Goal: Task Accomplishment & Management: Use online tool/utility

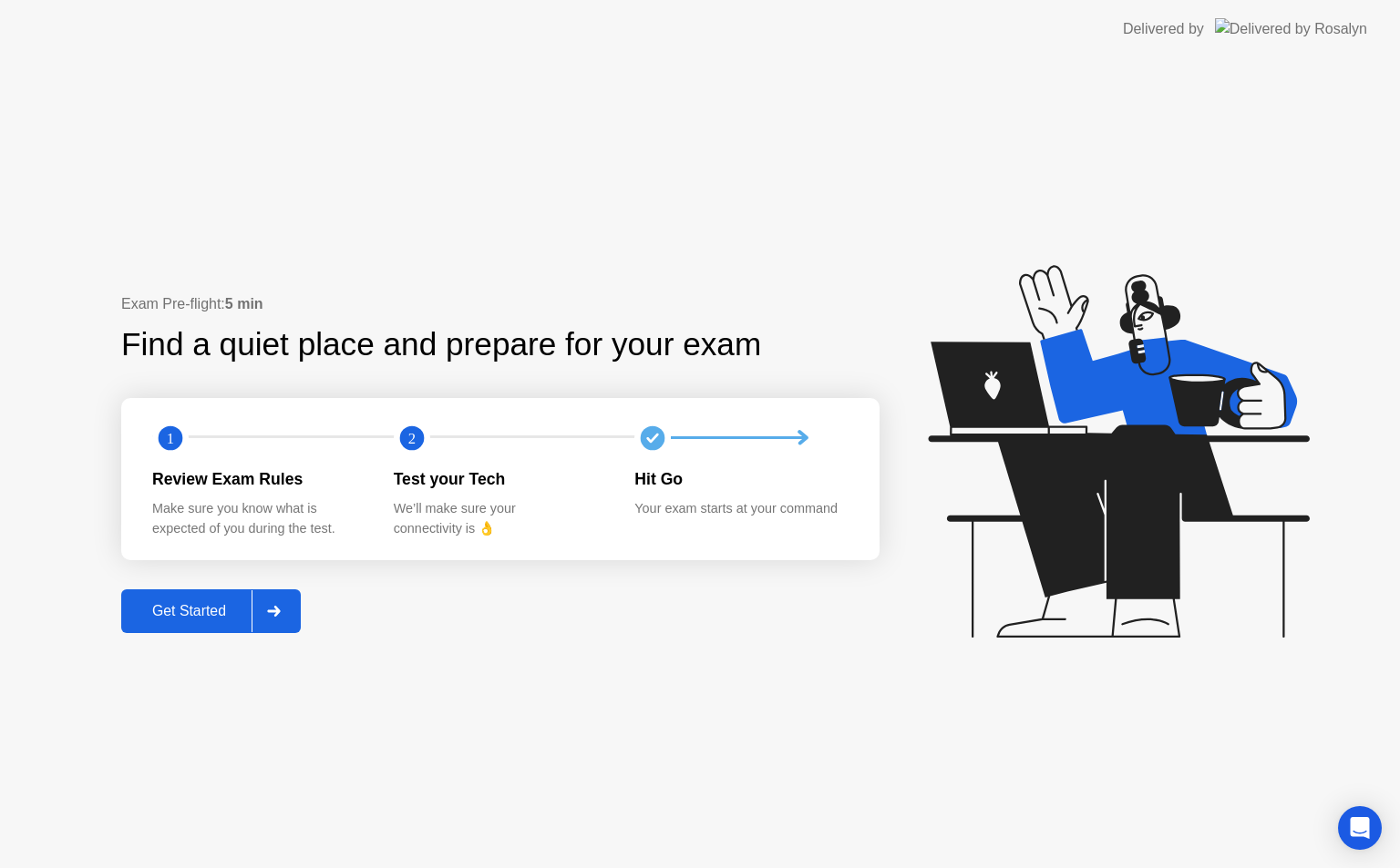
click at [149, 637] on div "Exam Pre-flight: 5 min Find a quiet place and prepare for your exam 1 2 Review …" at bounding box center [700, 463] width 1400 height 810
click at [143, 617] on div "Get Started" at bounding box center [188, 611] width 125 height 17
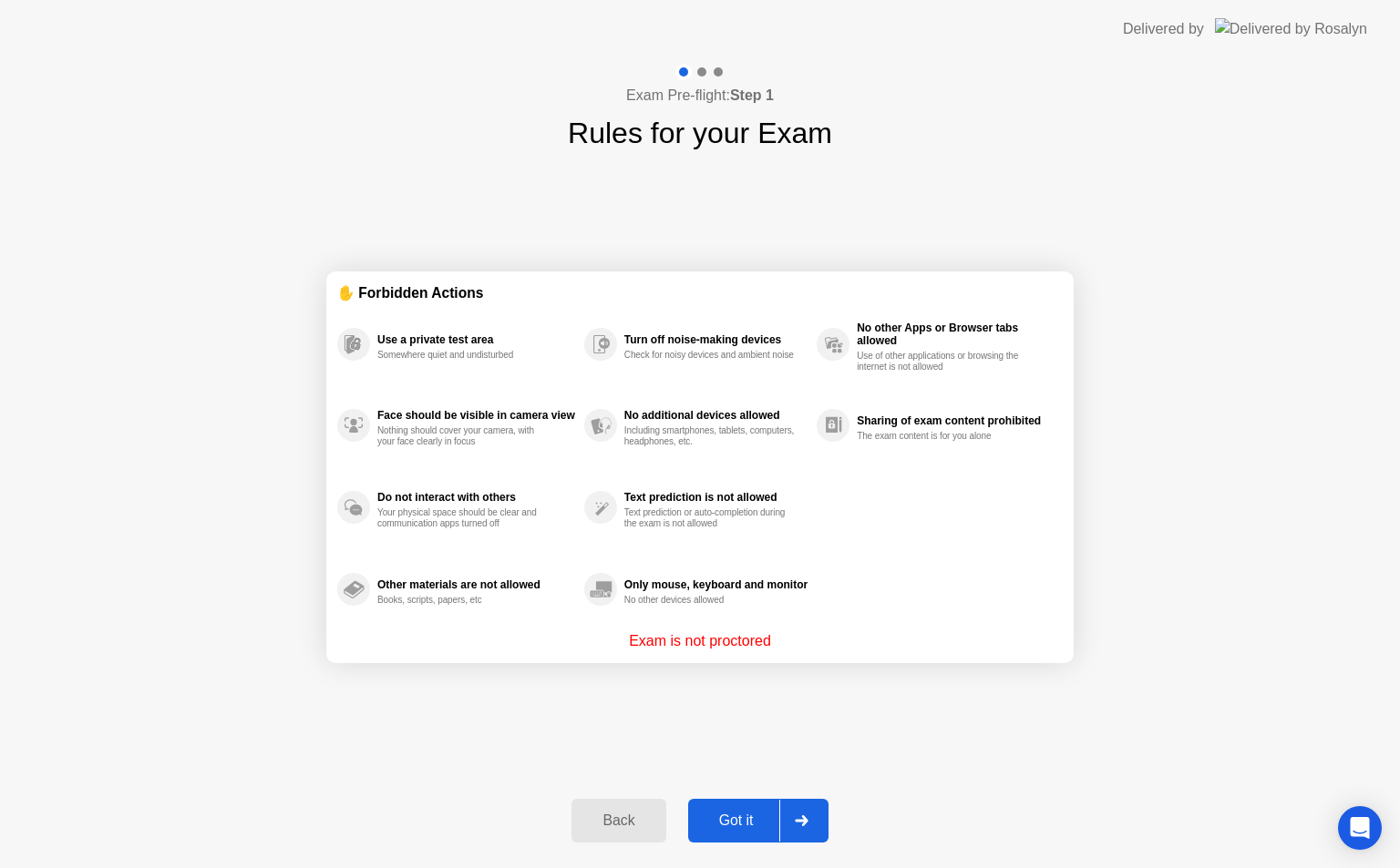
click at [734, 819] on div "Got it" at bounding box center [736, 821] width 85 height 17
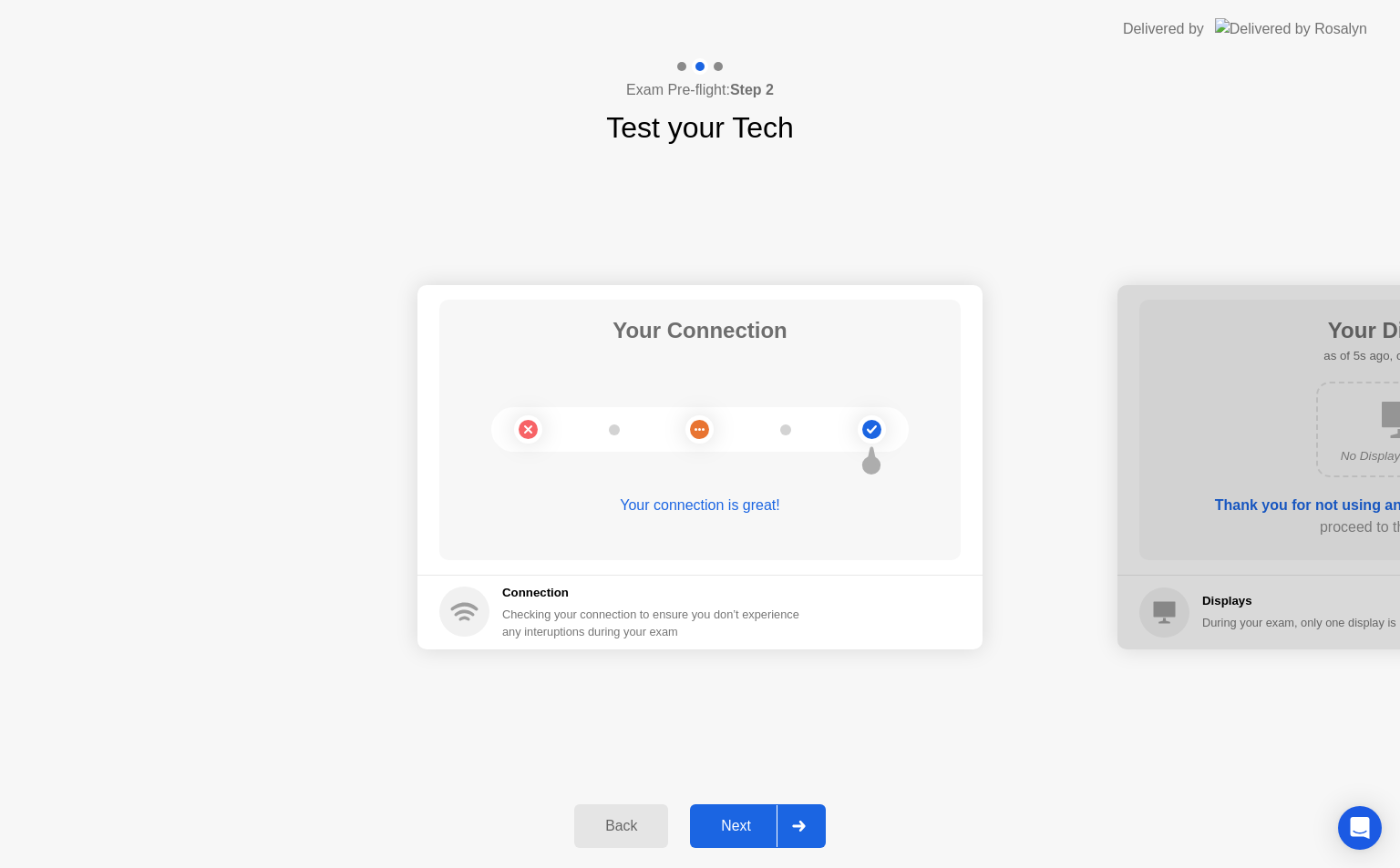
click at [764, 828] on div "Next" at bounding box center [736, 826] width 81 height 17
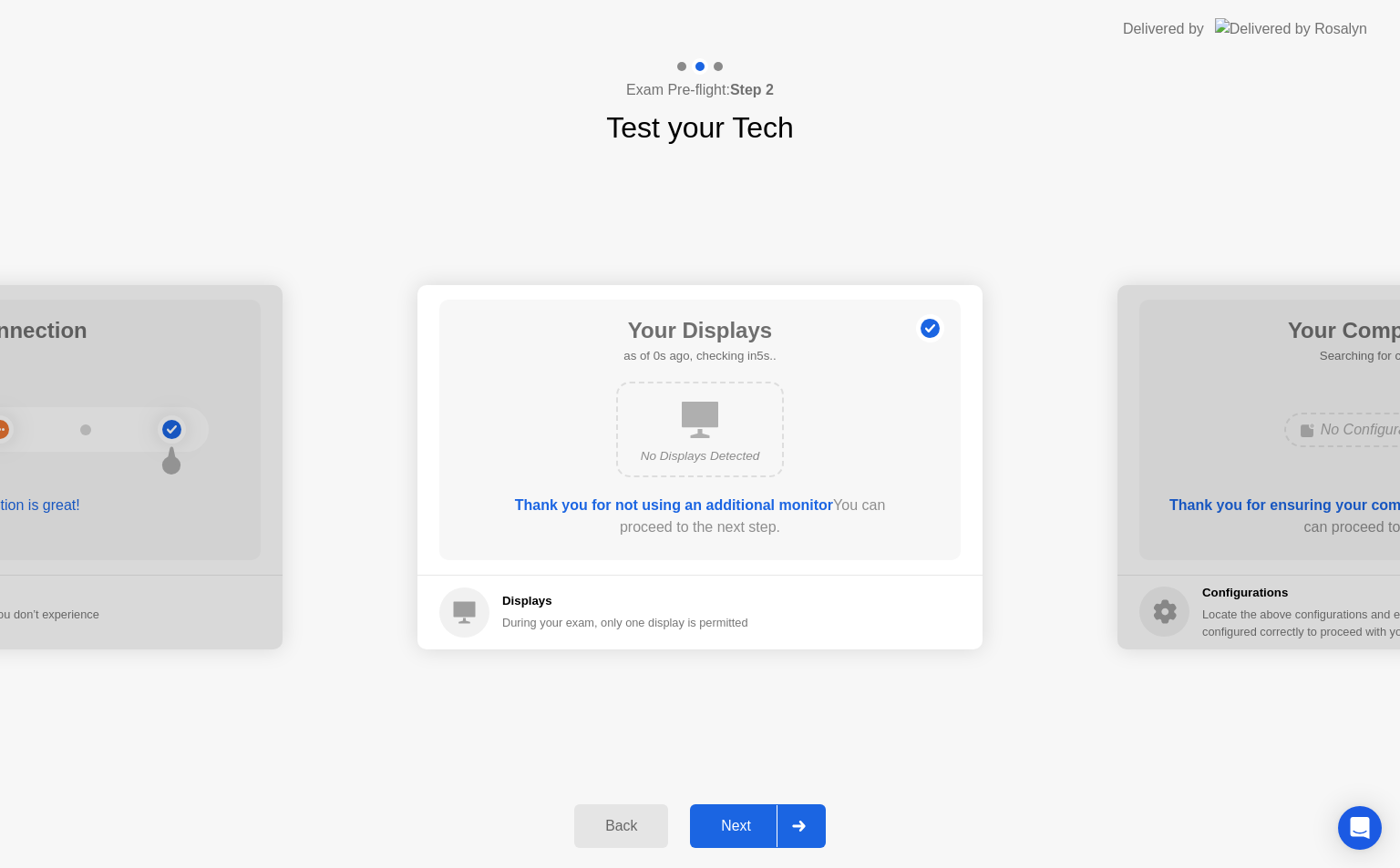
click at [752, 828] on div "Next" at bounding box center [736, 826] width 81 height 17
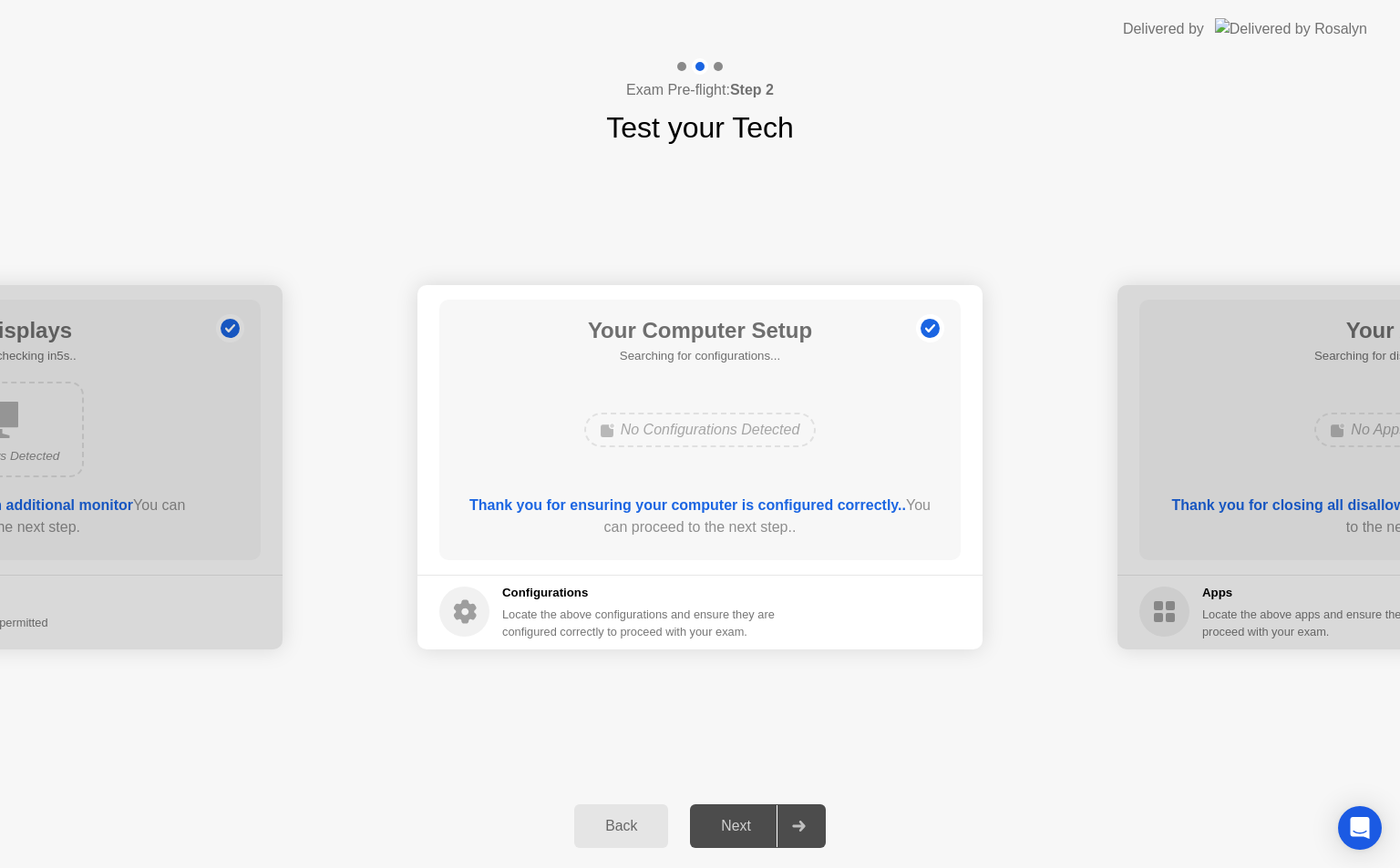
click at [752, 828] on div "Next" at bounding box center [736, 826] width 81 height 17
click at [744, 828] on div "Next" at bounding box center [736, 826] width 81 height 17
click at [897, 500] on b "Thank you for ensuring your computer is configured correctly.." at bounding box center [687, 505] width 437 height 16
click at [765, 490] on div "Your Computer Setup Searching for configurations... No Configurations Detected …" at bounding box center [700, 431] width 521 height 261
click at [754, 504] on b "Thank you for ensuring your computer is configured correctly.." at bounding box center [687, 505] width 437 height 16
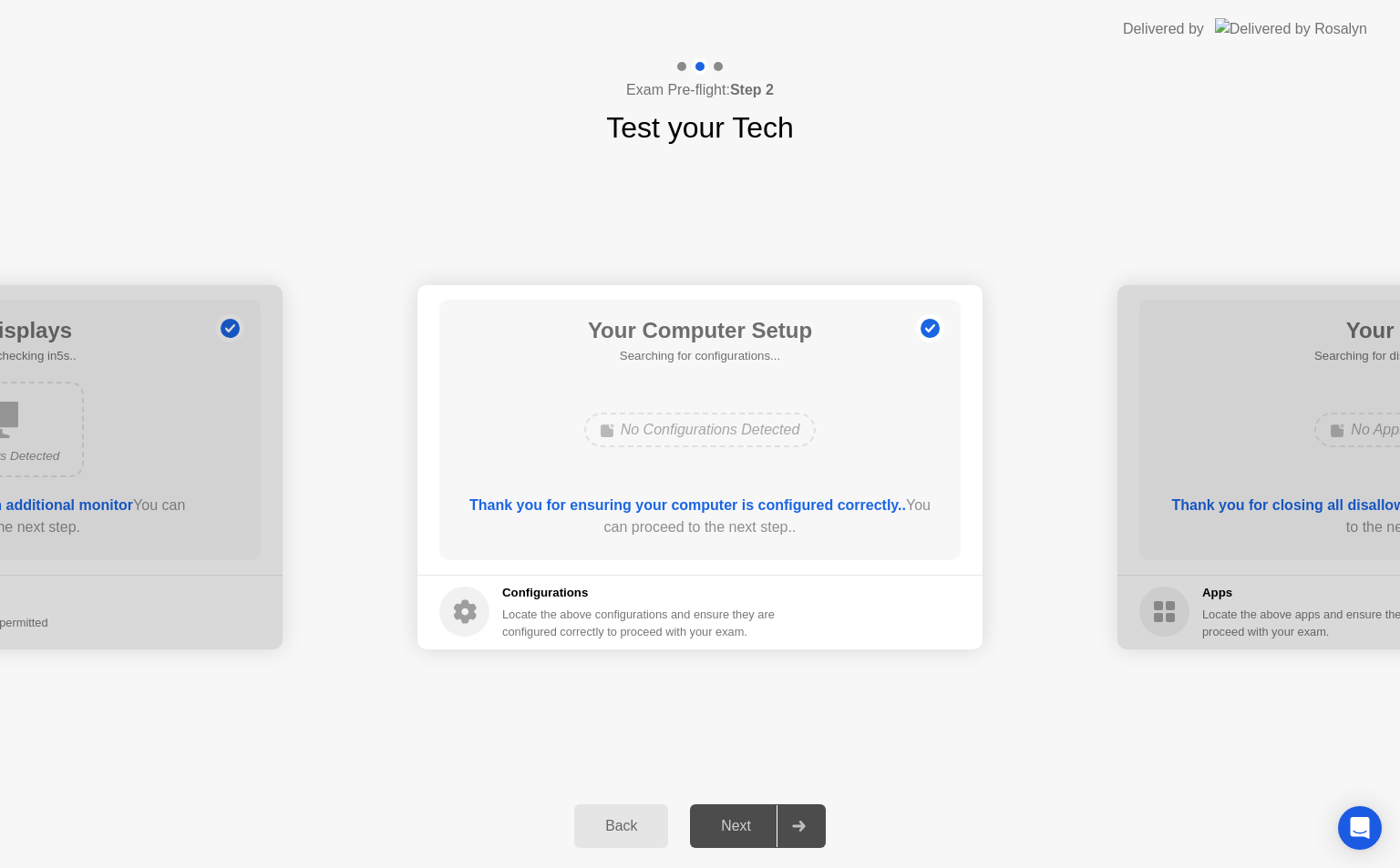
click at [627, 840] on button "Back" at bounding box center [621, 826] width 94 height 44
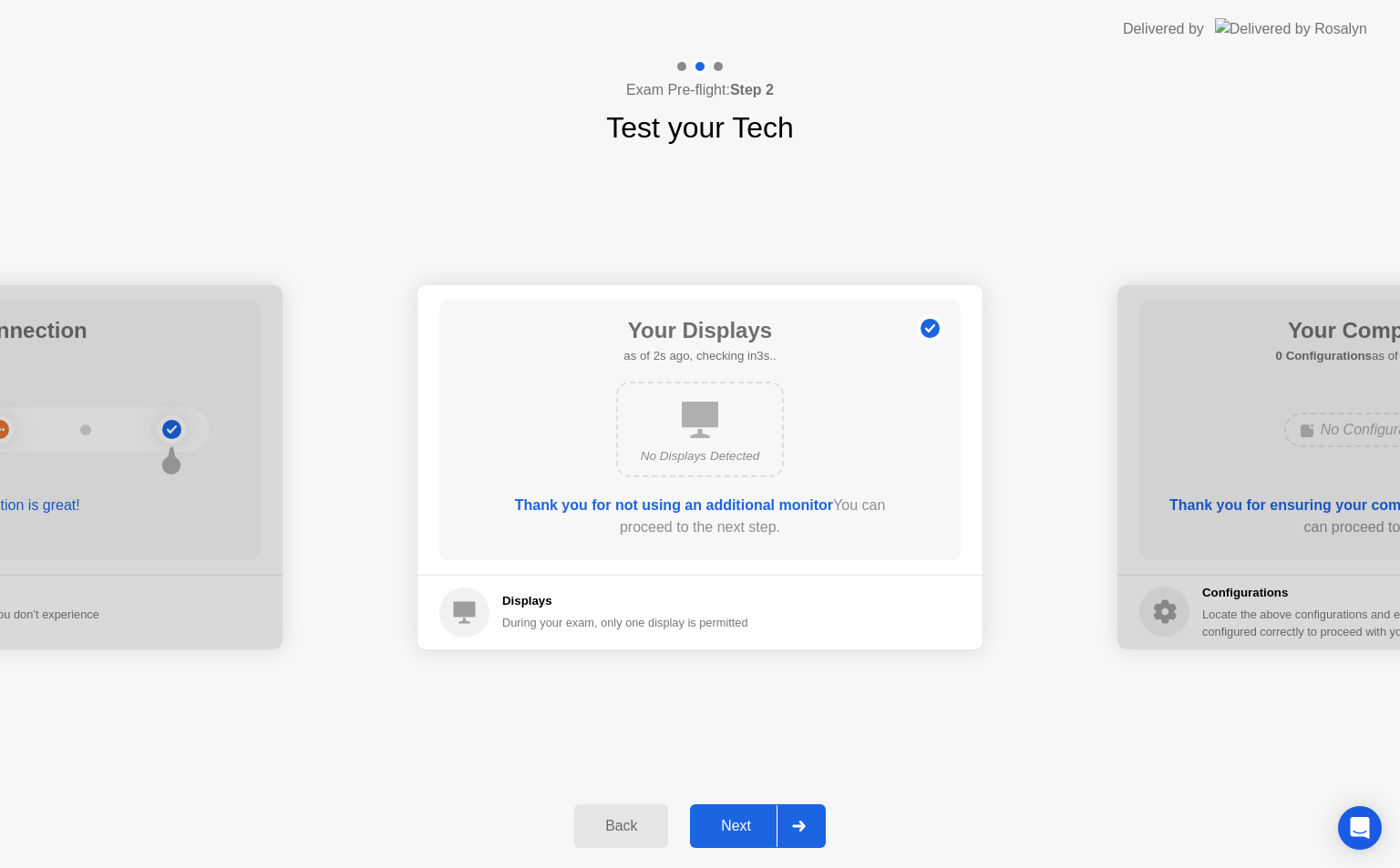
click at [735, 844] on button "Next" at bounding box center [757, 826] width 135 height 44
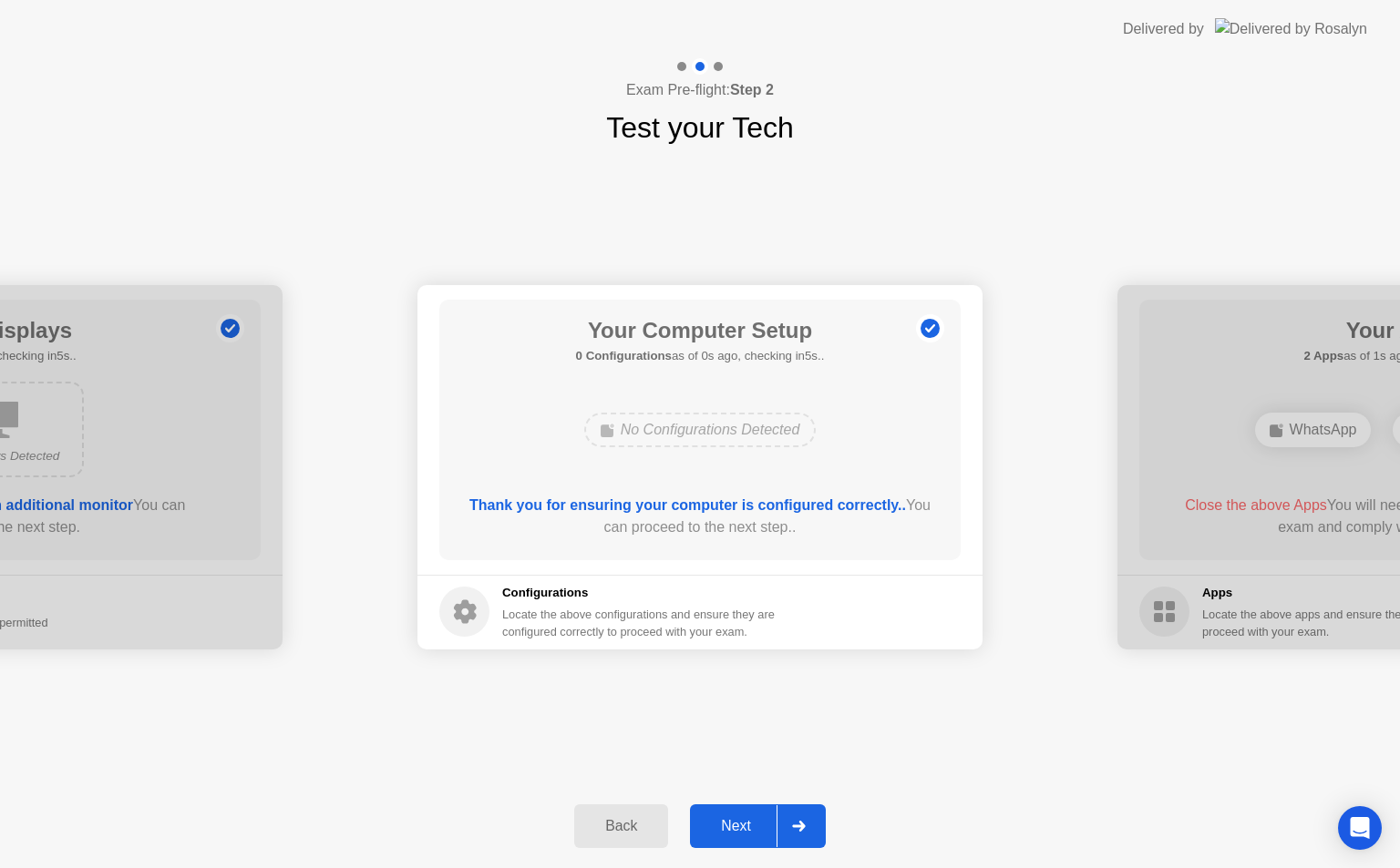
click at [736, 842] on button "Next" at bounding box center [757, 826] width 135 height 44
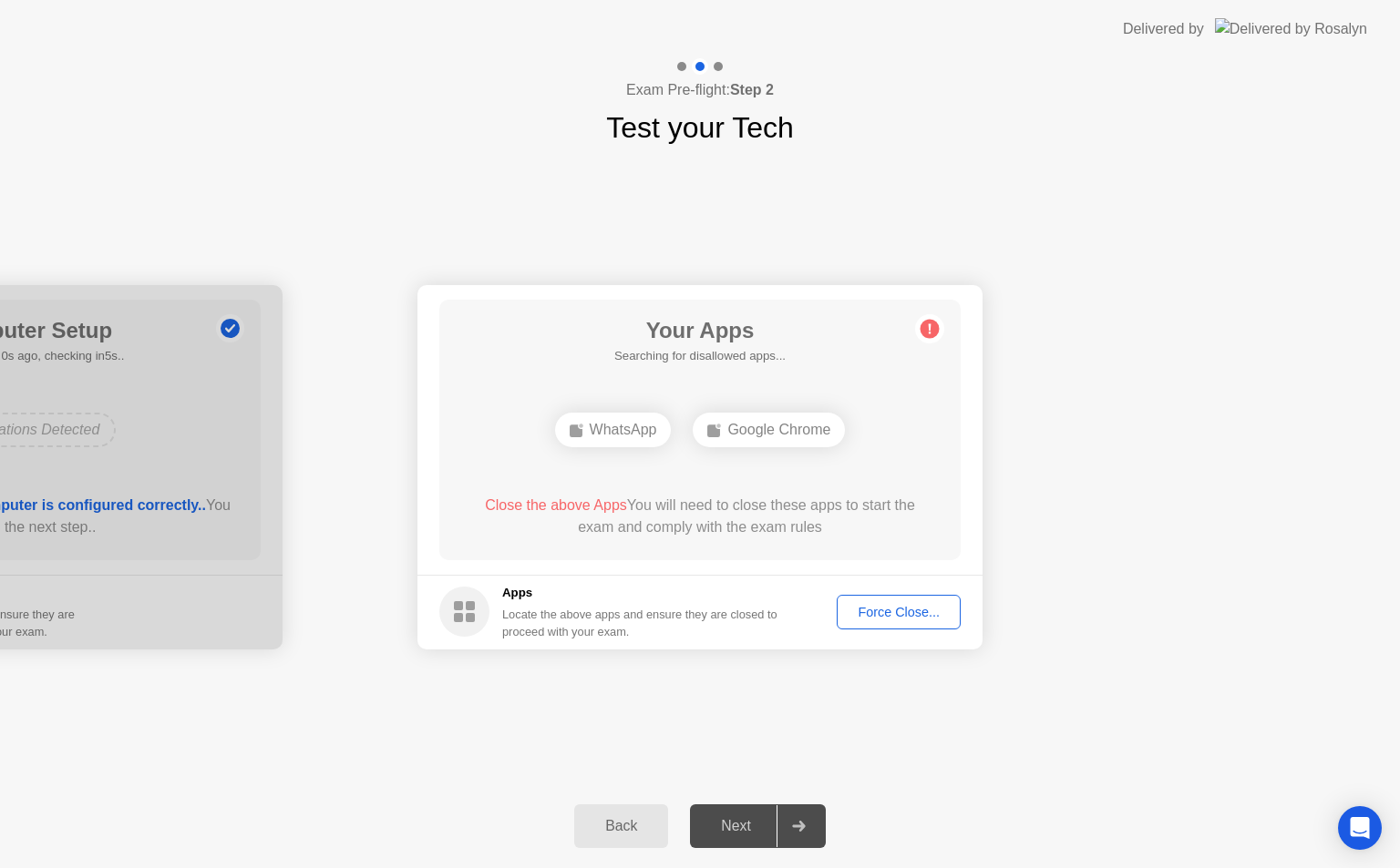
click at [636, 438] on div "WhatsApp" at bounding box center [613, 430] width 117 height 34
click at [888, 619] on div "Force Close..." at bounding box center [898, 612] width 111 height 15
click at [872, 612] on div "Force Close..." at bounding box center [898, 612] width 111 height 15
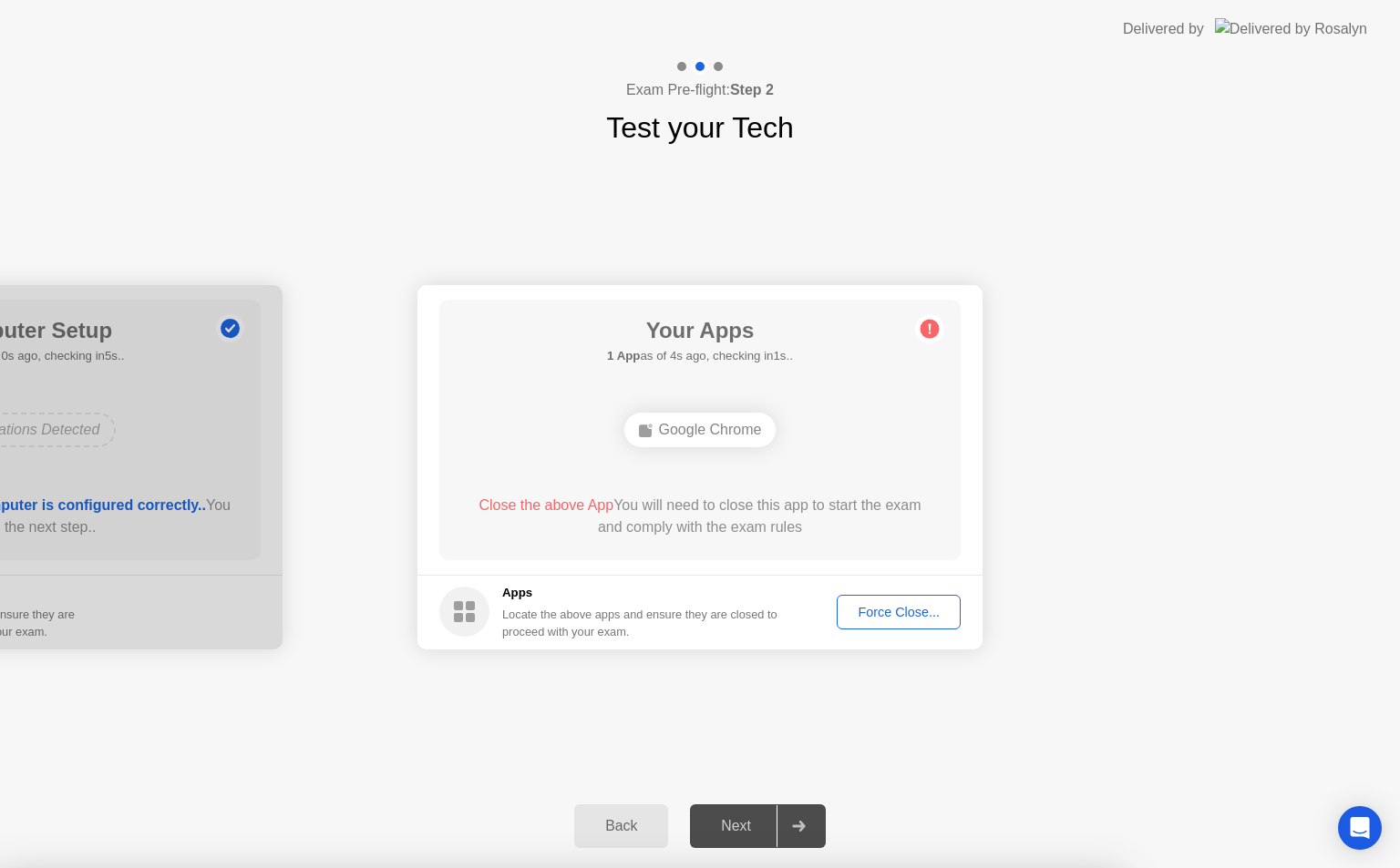
click at [899, 605] on div "Force Close..." at bounding box center [898, 612] width 111 height 15
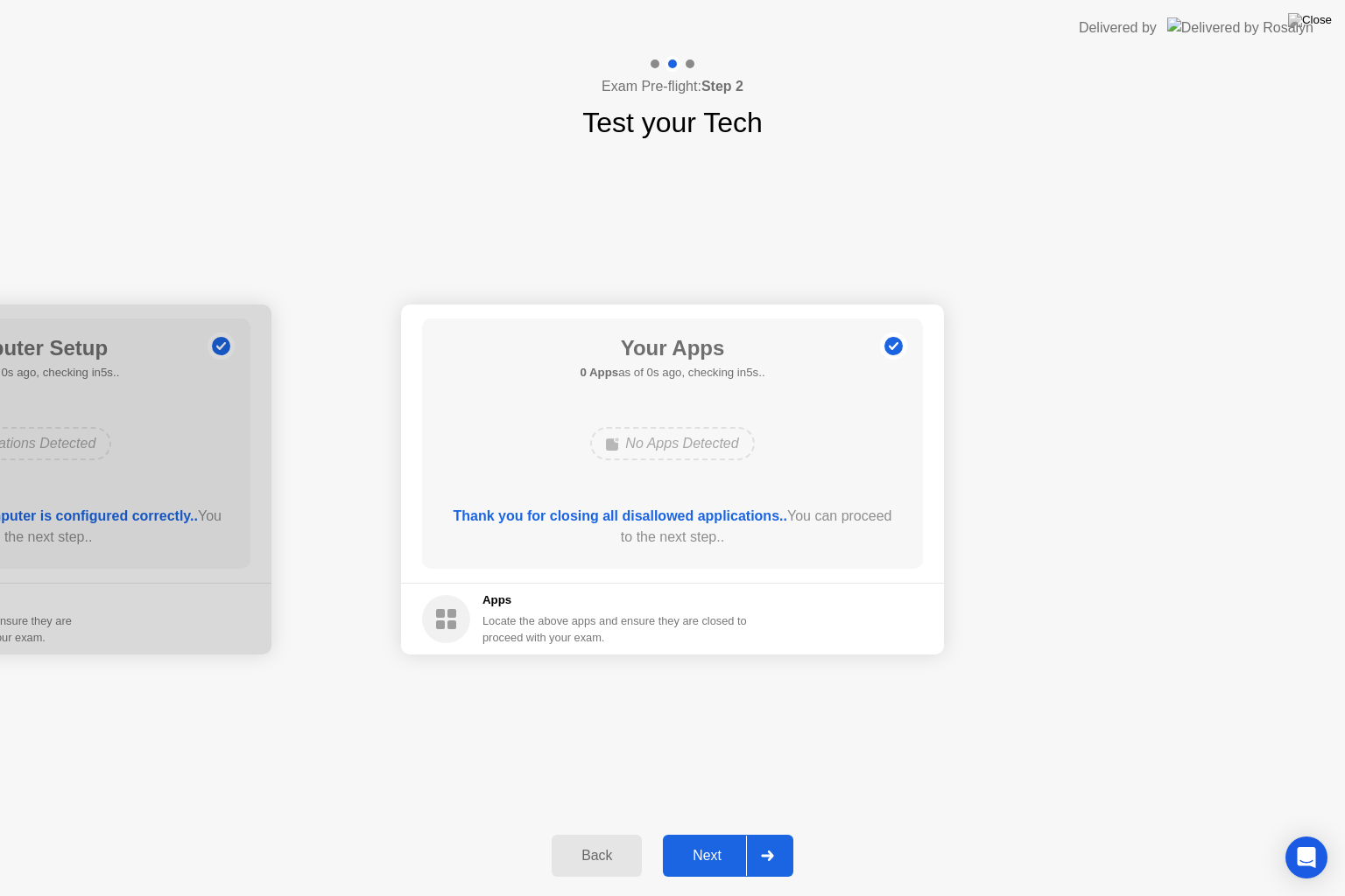
click at [702, 542] on div "Thank you for closing all disallowed applications.. You can proceed to the next…" at bounding box center [673, 527] width 451 height 42
click at [725, 833] on button "Next" at bounding box center [728, 855] width 130 height 42
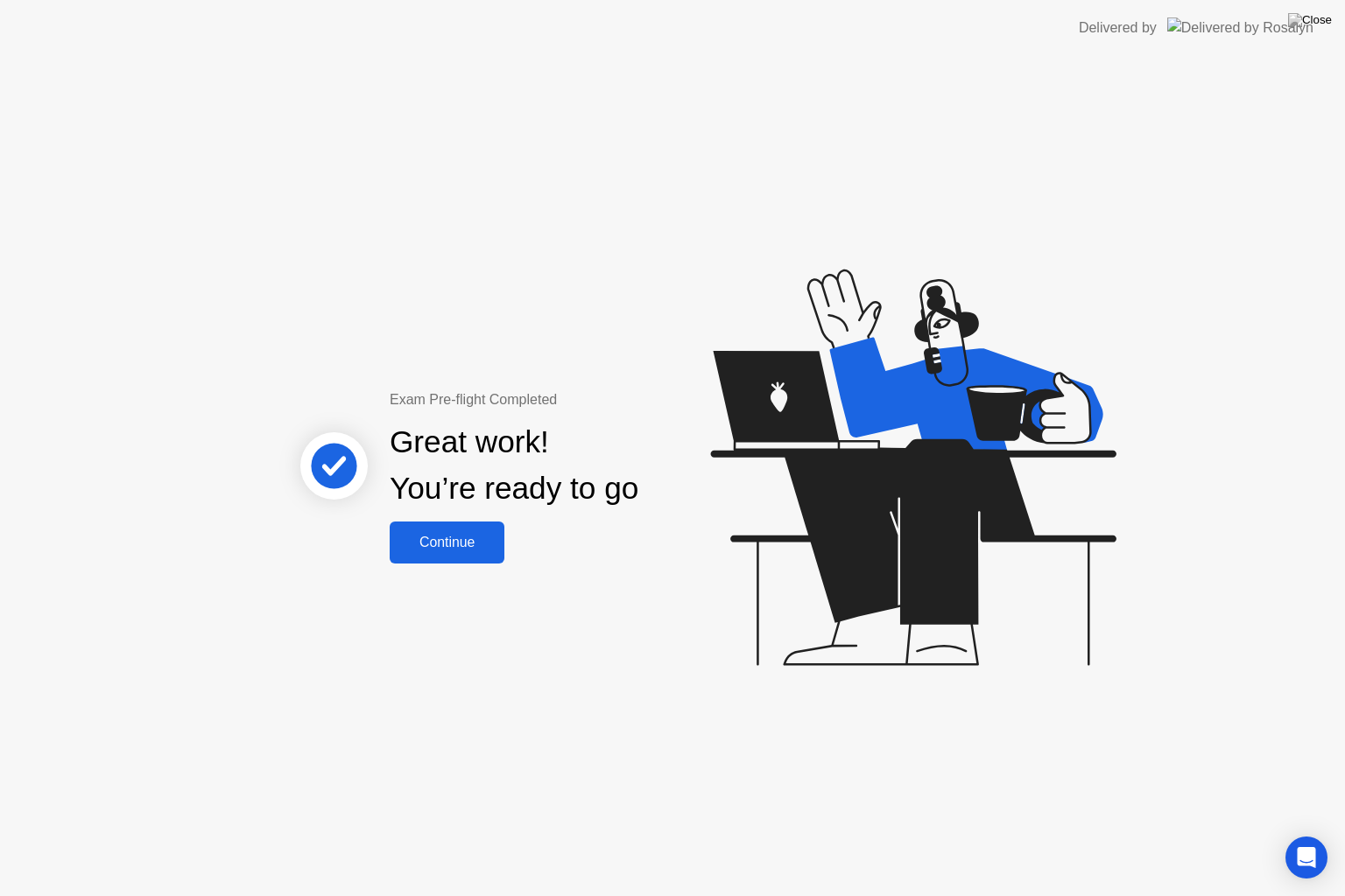
click at [453, 549] on div "Continue" at bounding box center [447, 543] width 105 height 16
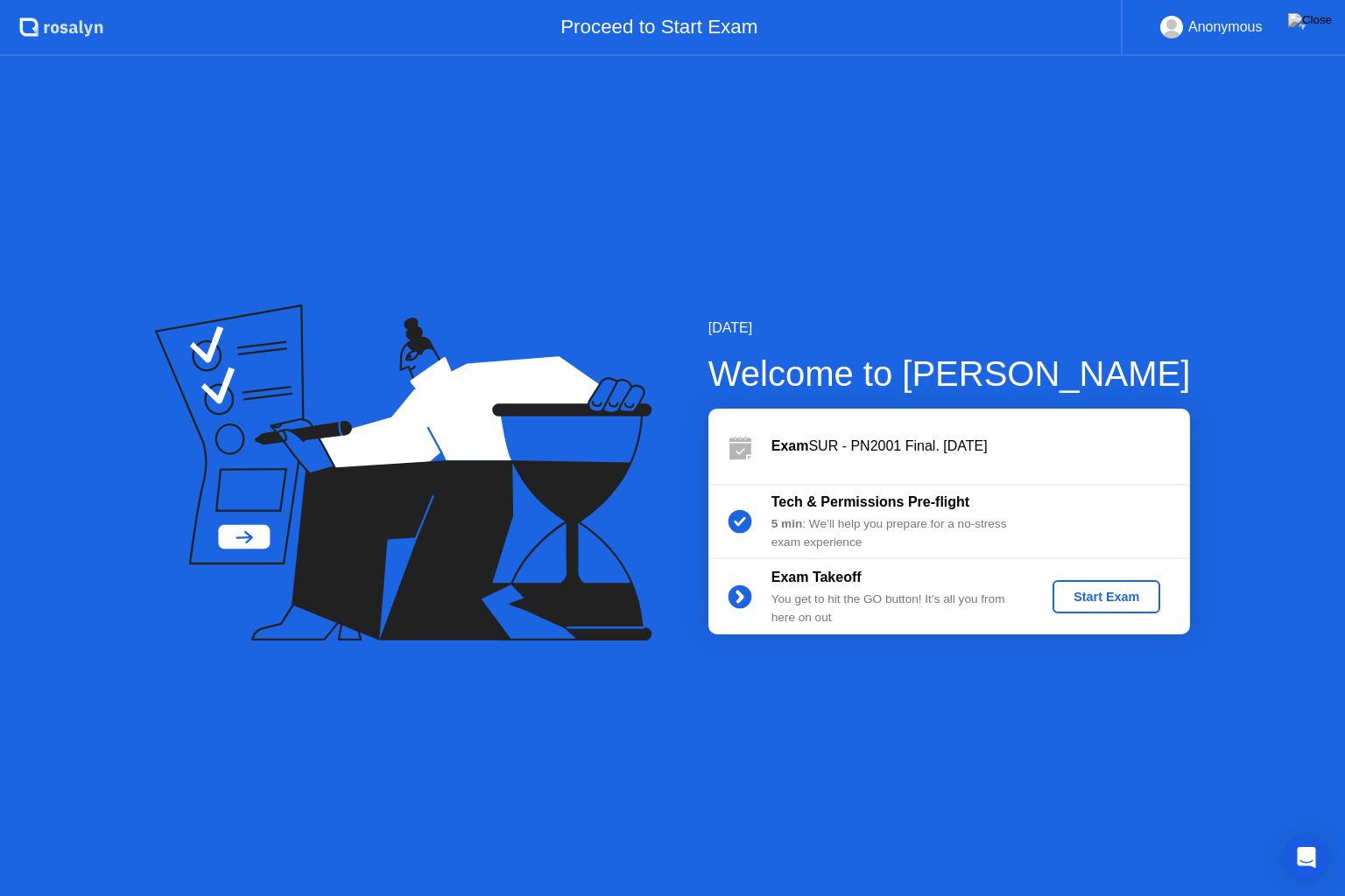
click at [1116, 590] on div "Start Exam" at bounding box center [1106, 596] width 93 height 14
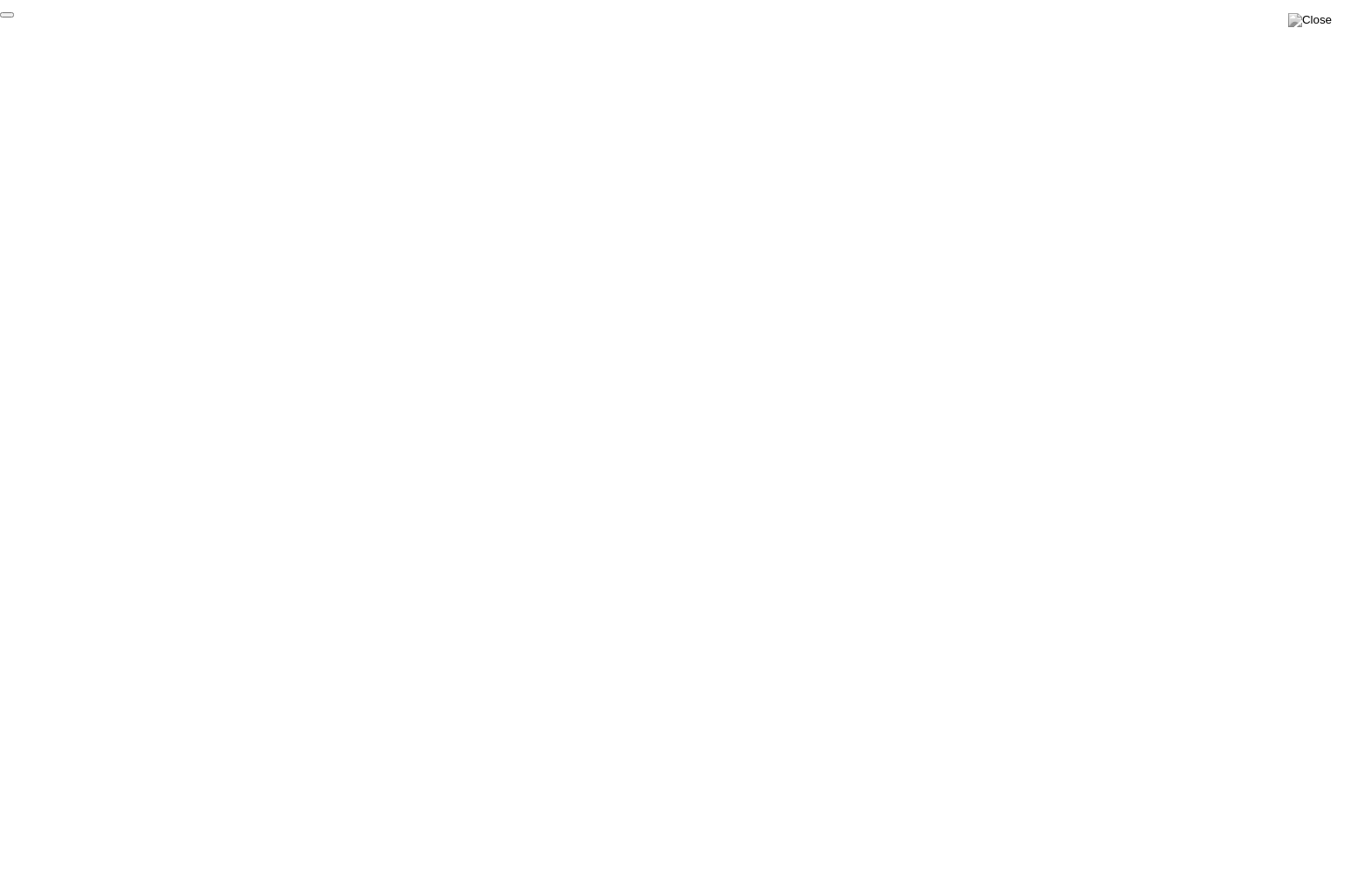
click div "End Proctoring Session"
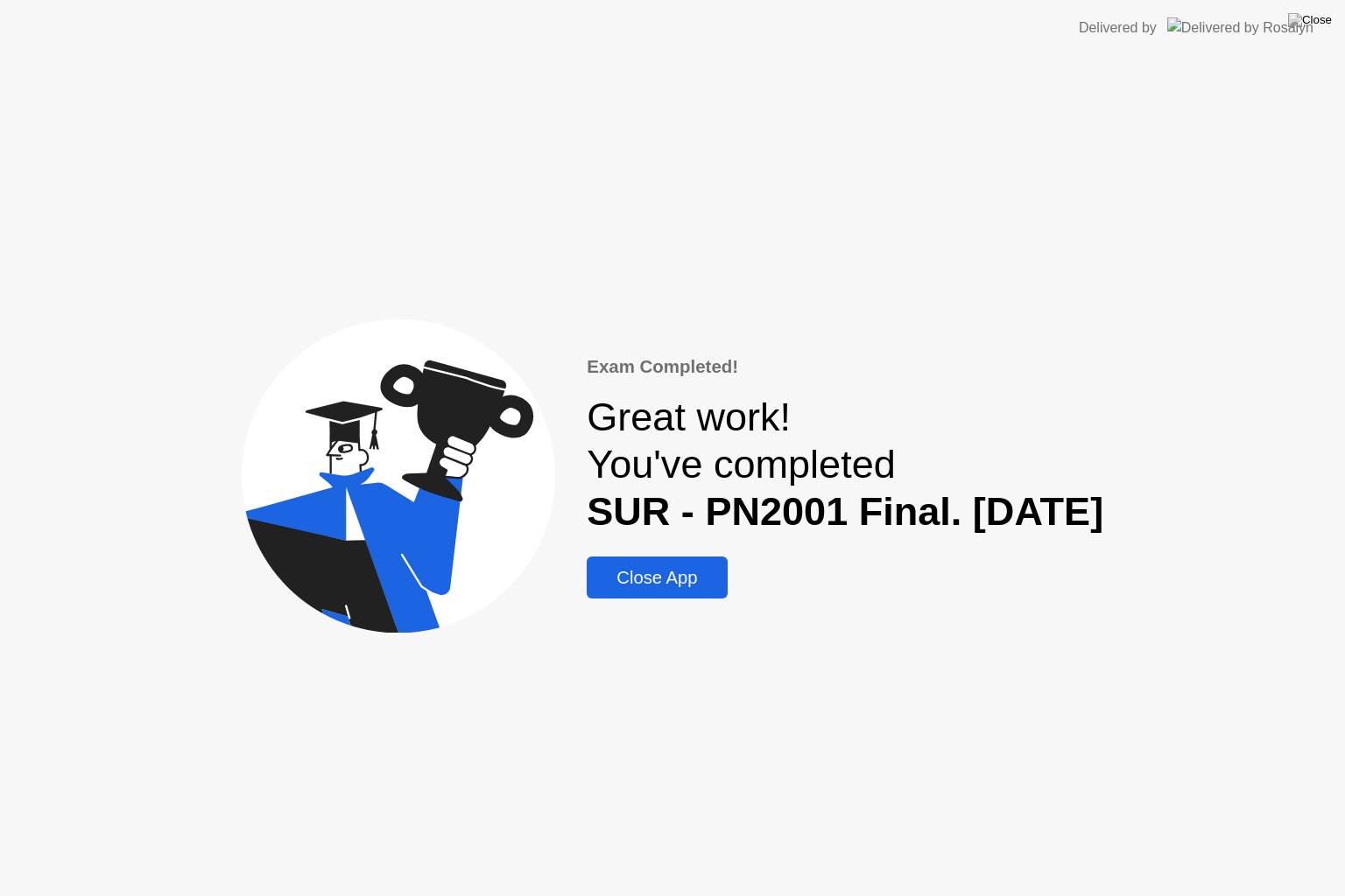
click at [601, 580] on div "Close App" at bounding box center [656, 578] width 129 height 20
